Goal: Task Accomplishment & Management: Use online tool/utility

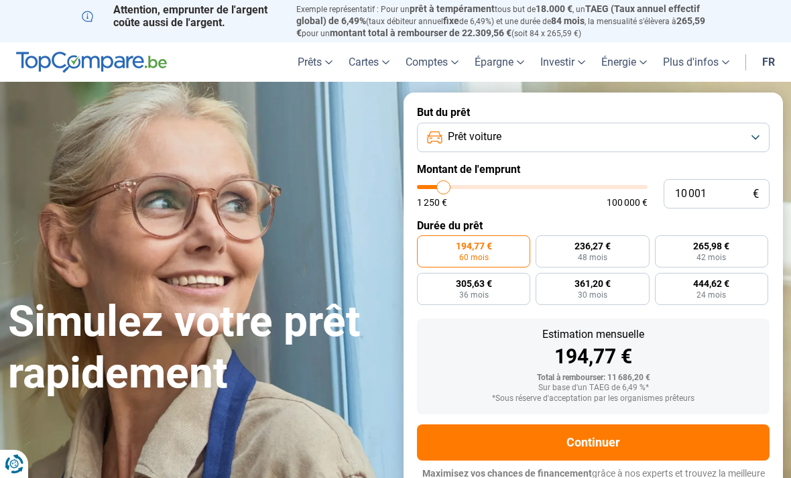
click at [460, 212] on form "But du prêt Prêt voiture Montant de l'emprunt 10 001 € 1 250 € 100 000 € Durée …" at bounding box center [592, 299] width 379 height 414
type input "10000"
radio input "true"
type input "15 250"
type input "15250"
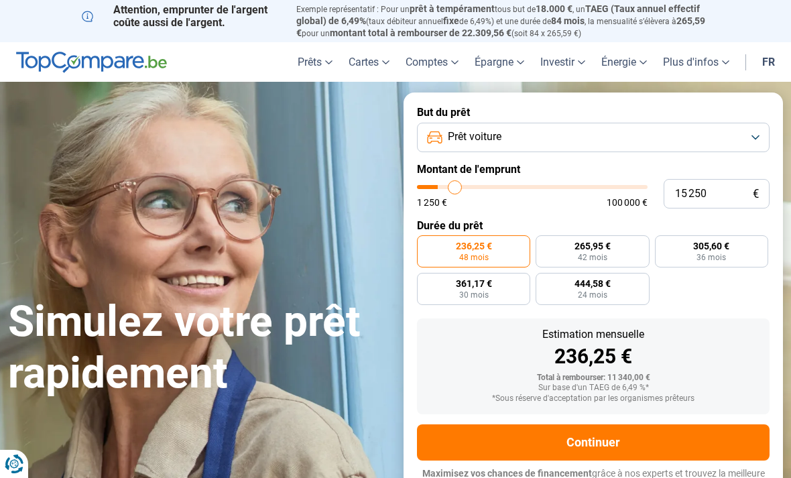
type input "19 500"
type input "19500"
type input "24 750"
type input "24750"
type input "29 750"
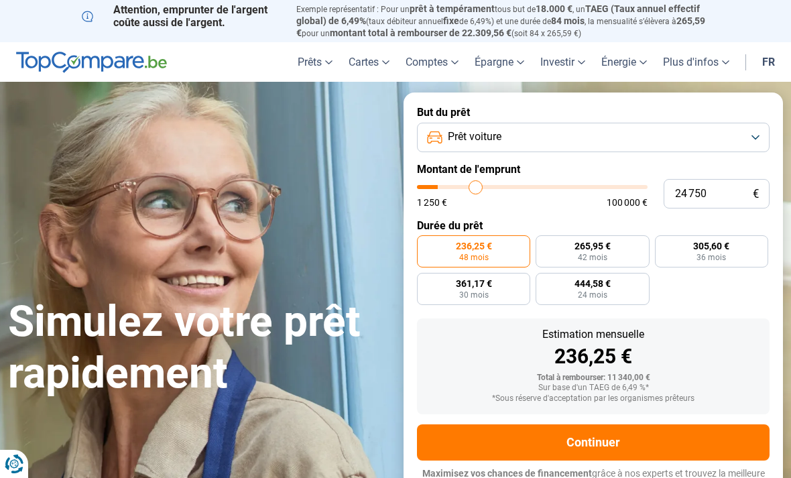
type input "29750"
type input "36 250"
type input "36250"
type input "43 500"
type input "43500"
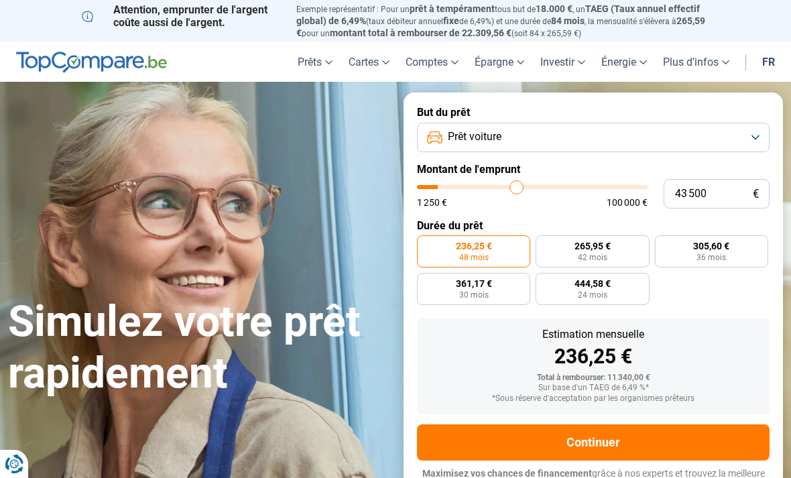
type input "51 750"
type input "51750"
type input "60 000"
type input "60000"
type input "67 750"
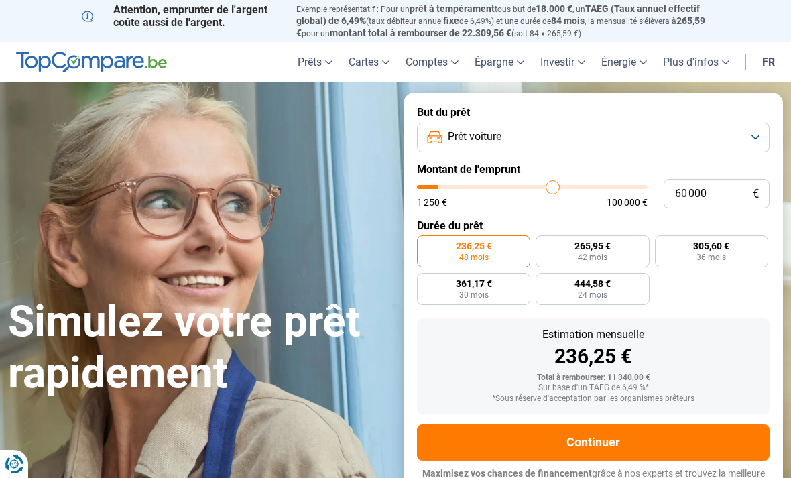
type input "67750"
type input "75 500"
type input "75500"
type input "83 500"
type input "83500"
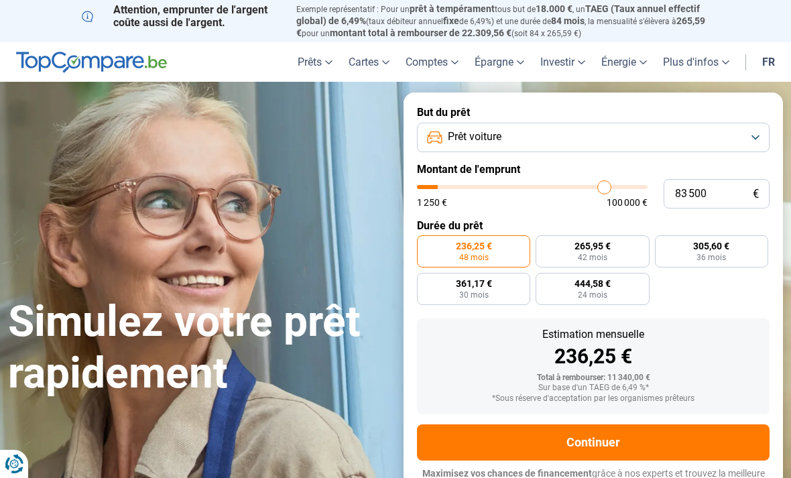
type input "91 750"
type input "91750"
type input "100 000"
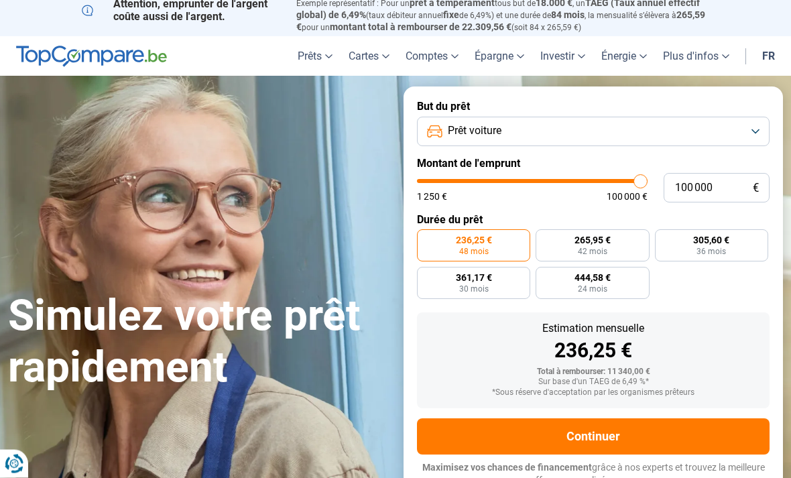
type input "100000"
radio input "false"
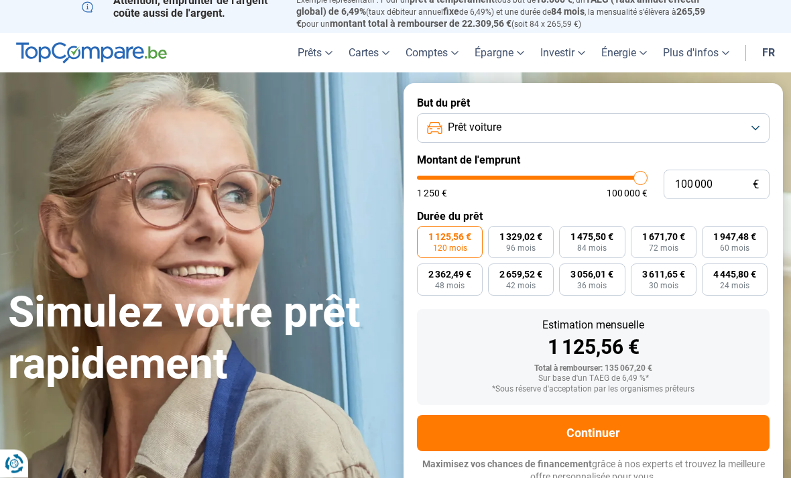
scroll to position [9, 0]
